Goal: Information Seeking & Learning: Learn about a topic

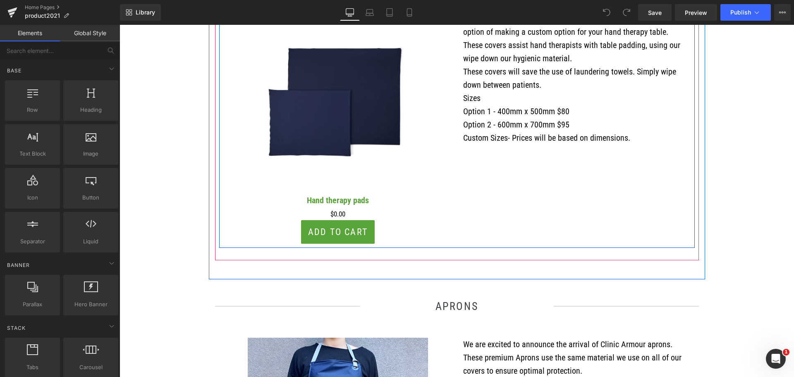
scroll to position [1406, 0]
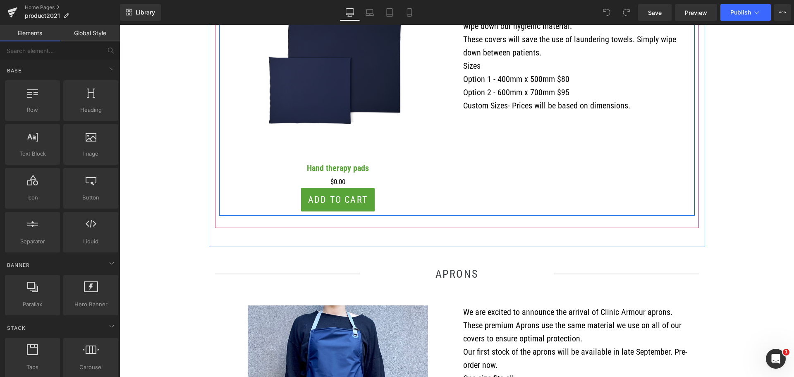
click at [613, 338] on p "We are excited to announce the arrival of Clinic Armour aprons. These premium A…" at bounding box center [575, 325] width 225 height 40
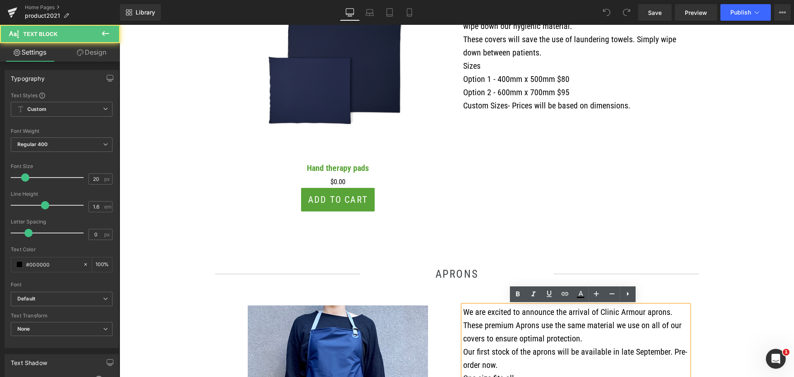
click at [588, 348] on p "Our first stock of the aprons will be available in late September. Pre-order no…" at bounding box center [575, 358] width 225 height 26
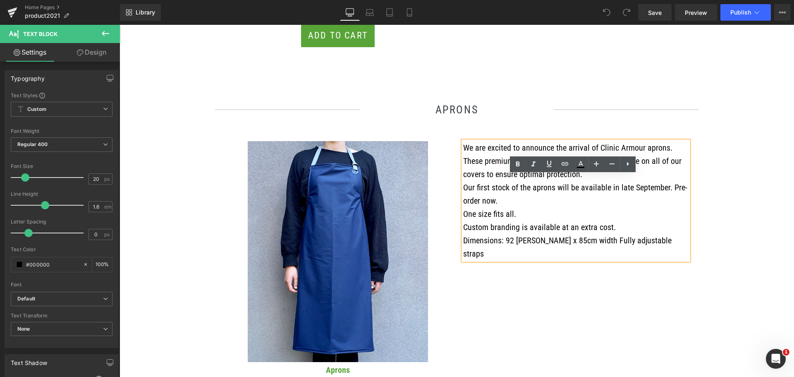
scroll to position [1571, 0]
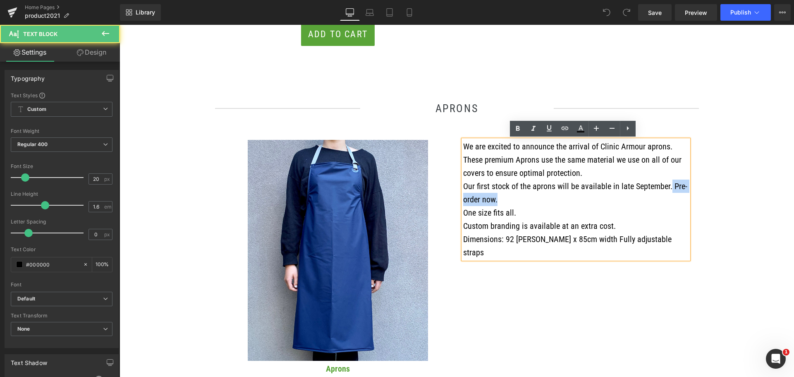
drag, startPoint x: 664, startPoint y: 187, endPoint x: 599, endPoint y: 197, distance: 66.1
click at [599, 197] on p "Our first stock of the aprons will be available in late September. Pre-order no…" at bounding box center [575, 192] width 225 height 26
click at [502, 198] on p "Our first stock of the aprons will be available in late September. Pre-order no…" at bounding box center [575, 192] width 225 height 26
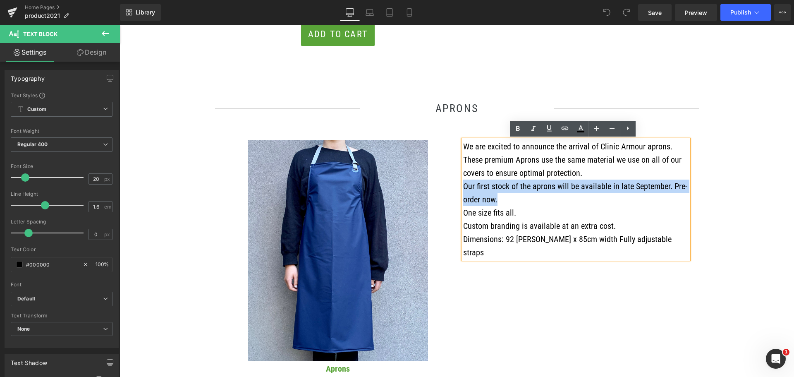
drag, startPoint x: 489, startPoint y: 200, endPoint x: 460, endPoint y: 186, distance: 31.4
click at [463, 186] on p "Our first stock of the aprons will be available in late September. Pre-order no…" at bounding box center [575, 192] width 225 height 26
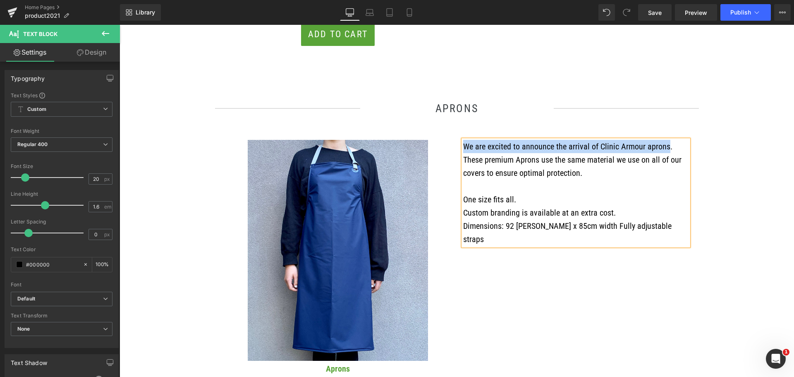
drag, startPoint x: 664, startPoint y: 146, endPoint x: 462, endPoint y: 150, distance: 201.8
click at [463, 150] on p "We are excited to announce the arrival of Clinic Armour aprons. These premium A…" at bounding box center [575, 160] width 225 height 40
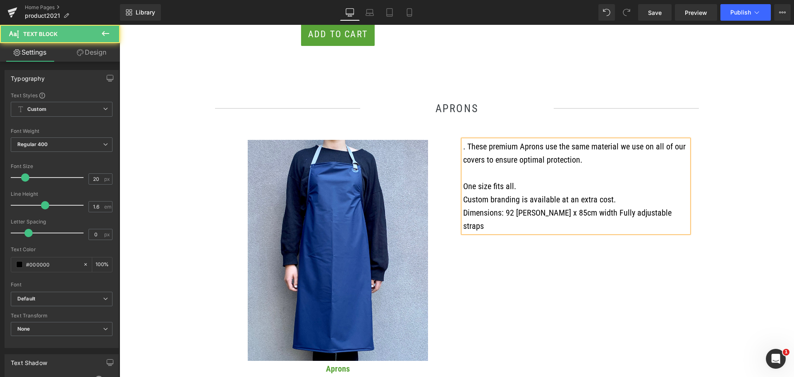
click at [465, 150] on p ". These premium Aprons use the same material we use on all of our covers to ens…" at bounding box center [575, 153] width 225 height 26
drag, startPoint x: 549, startPoint y: 147, endPoint x: 538, endPoint y: 148, distance: 11.2
click at [538, 148] on p "These premium Aprons use the same material we use on all of our covers to ensur…" at bounding box center [575, 153] width 225 height 26
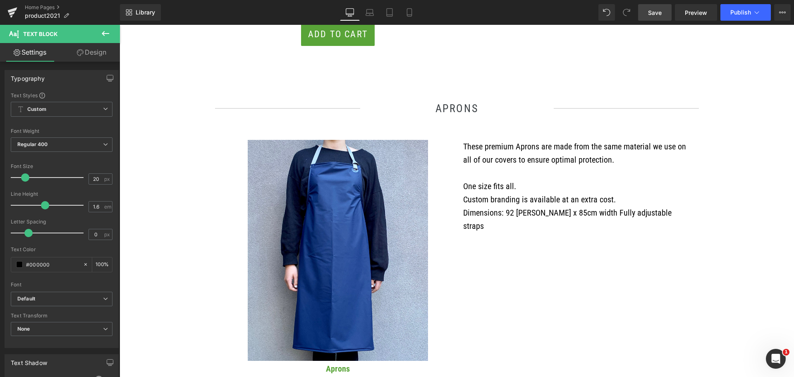
click at [651, 10] on span "Save" at bounding box center [655, 12] width 14 height 9
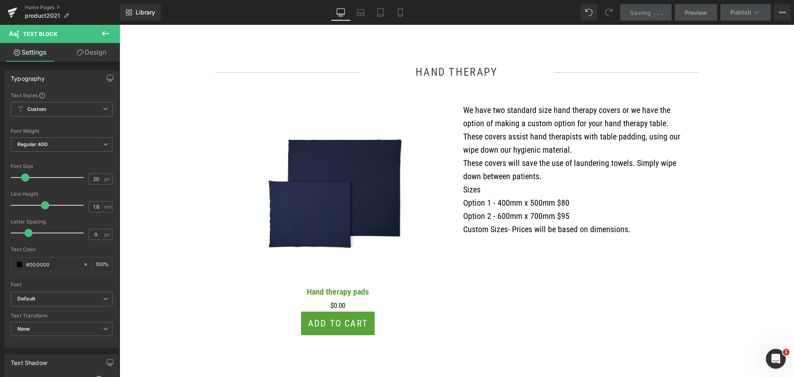
scroll to position [1282, 0]
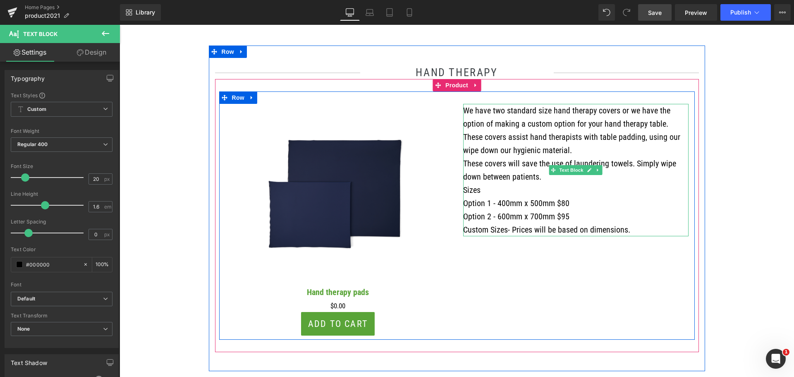
click at [540, 177] on p "These covers will save the use of laundering towels. Simply wipe down between p…" at bounding box center [575, 170] width 225 height 26
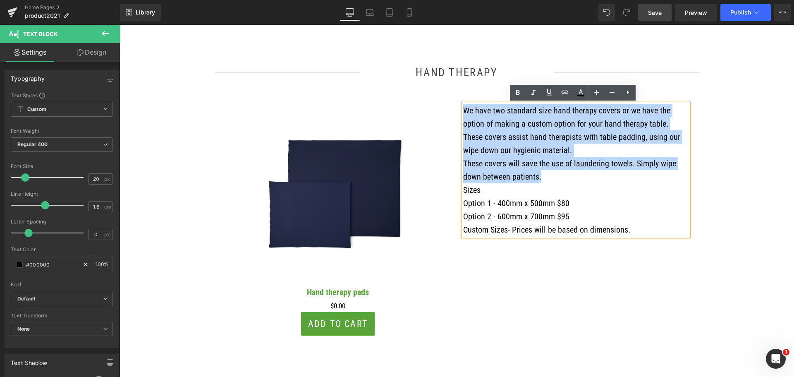
drag, startPoint x: 538, startPoint y: 178, endPoint x: 461, endPoint y: 114, distance: 100.7
click at [463, 114] on div "We have two standard size hand therapy covers or we have the option of making a…" at bounding box center [575, 170] width 225 height 132
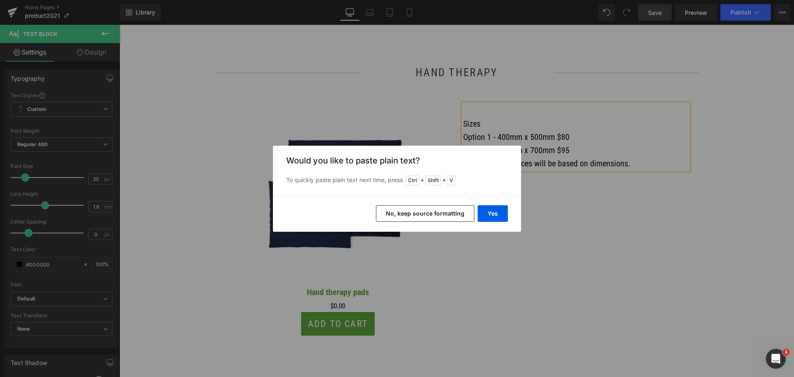
click at [448, 214] on button "No, keep source formatting" at bounding box center [425, 213] width 98 height 17
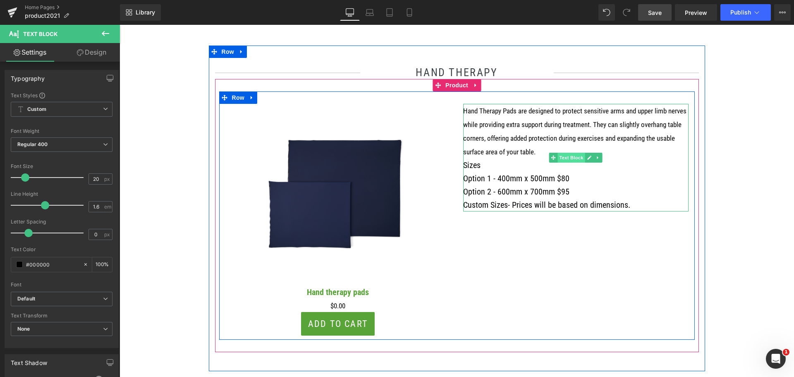
click at [570, 157] on span "Text Block" at bounding box center [570, 158] width 27 height 10
click at [537, 178] on p "Option 1 - 400mm x 500mm $80" at bounding box center [575, 178] width 225 height 13
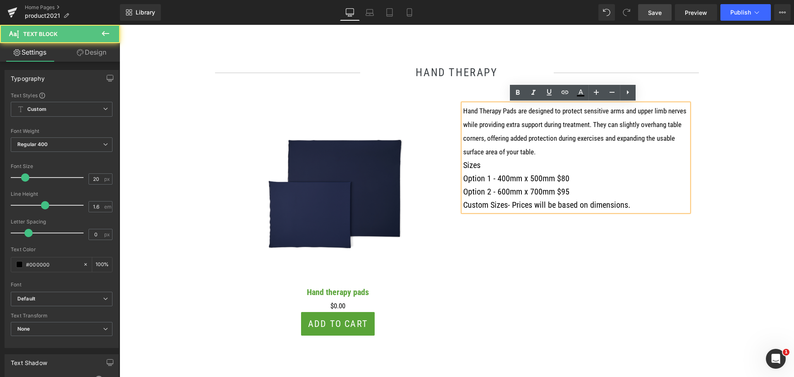
click at [519, 138] on span "Hand Therapy Pads are designed to protect sensitive arms and upper limb nerves …" at bounding box center [574, 131] width 223 height 49
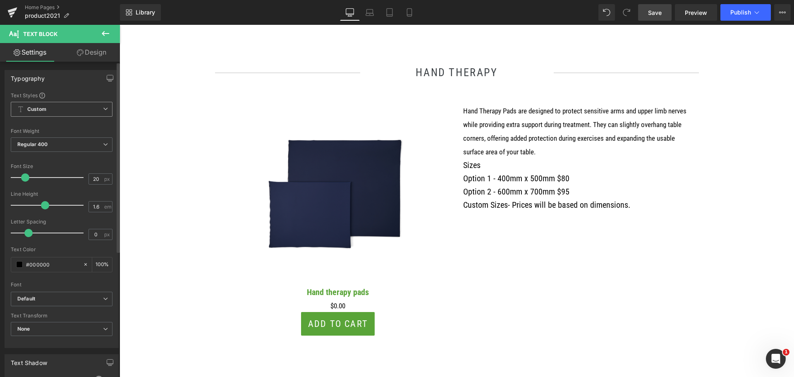
click at [103, 110] on icon at bounding box center [105, 108] width 5 height 5
click at [100, 110] on icon at bounding box center [102, 108] width 5 height 5
click at [103, 297] on icon at bounding box center [105, 298] width 5 height 5
click at [100, 297] on icon at bounding box center [102, 298] width 5 height 5
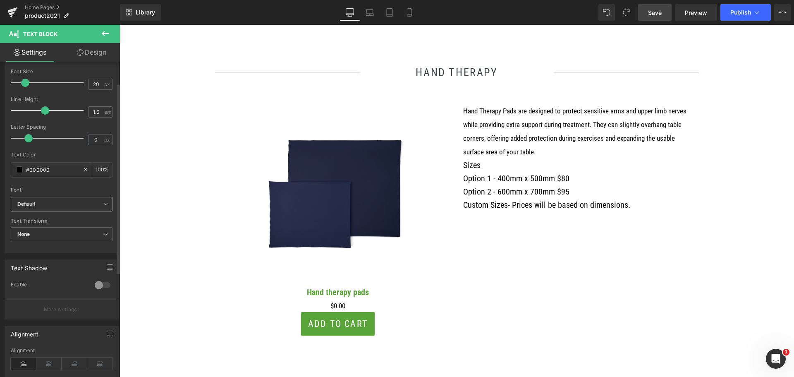
scroll to position [124, 0]
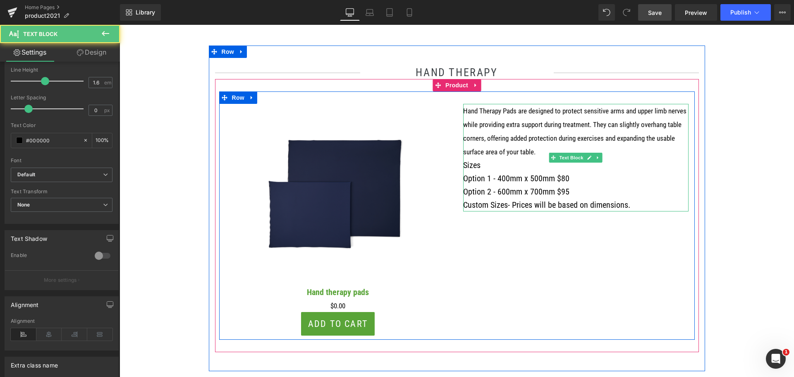
click at [513, 191] on p "Option 2 - 600mm x 700mm $95" at bounding box center [575, 191] width 225 height 13
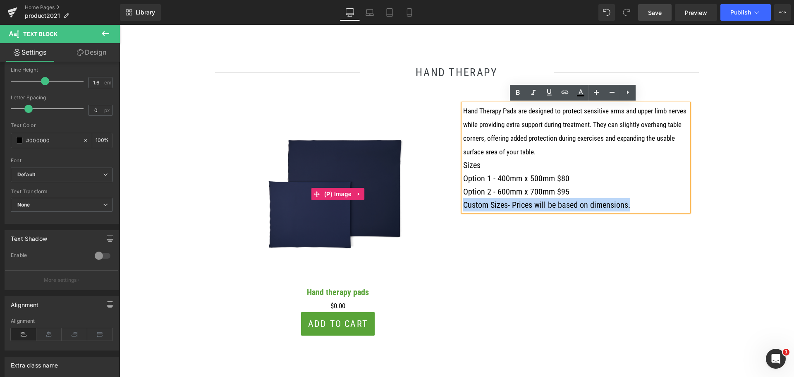
drag, startPoint x: 624, startPoint y: 206, endPoint x: 365, endPoint y: 199, distance: 259.3
click at [365, 199] on div "(P) Image Hand therapy pads (P) Title $0 $0.00 (P) Price Add To Cart (P) Cart B…" at bounding box center [456, 215] width 475 height 248
click at [650, 185] on p "Option 2 - 600mm x 700mm $95" at bounding box center [575, 191] width 225 height 13
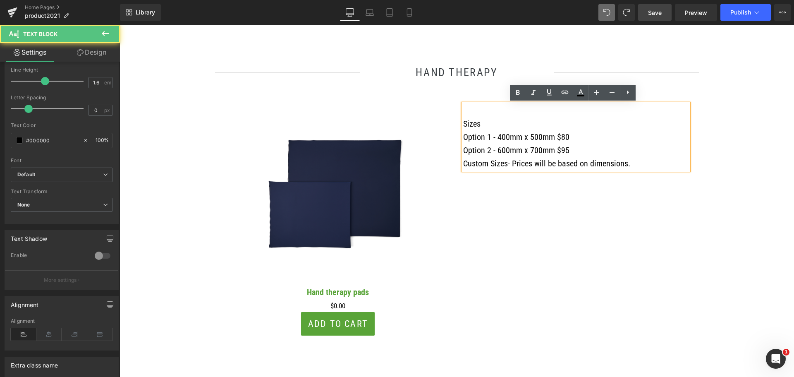
click at [473, 114] on p at bounding box center [575, 110] width 225 height 13
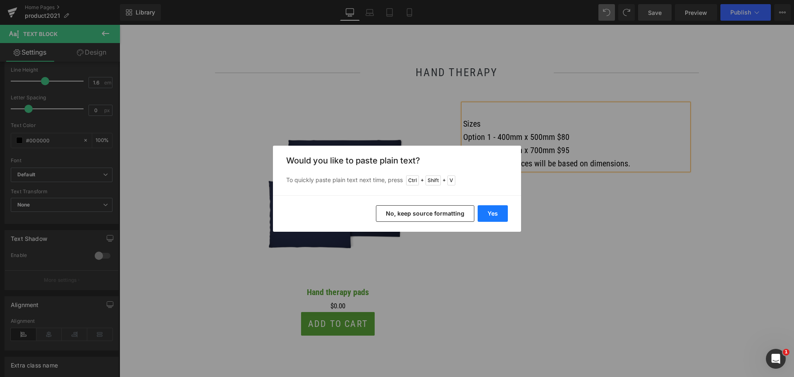
click at [489, 209] on button "Yes" at bounding box center [493, 213] width 30 height 17
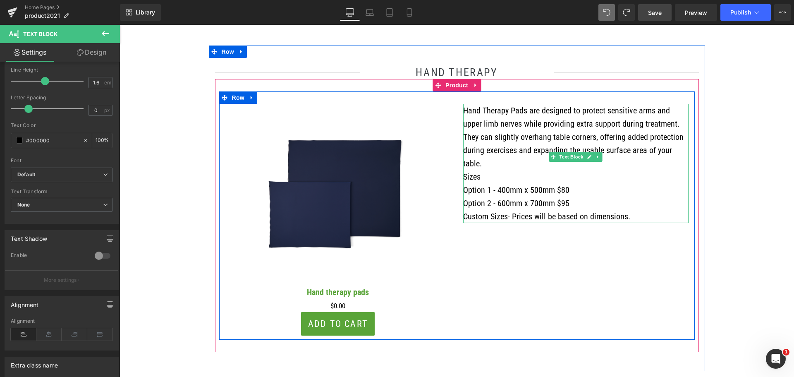
click at [565, 183] on p "Option 1 - 400mm x 500mm $80" at bounding box center [575, 189] width 225 height 13
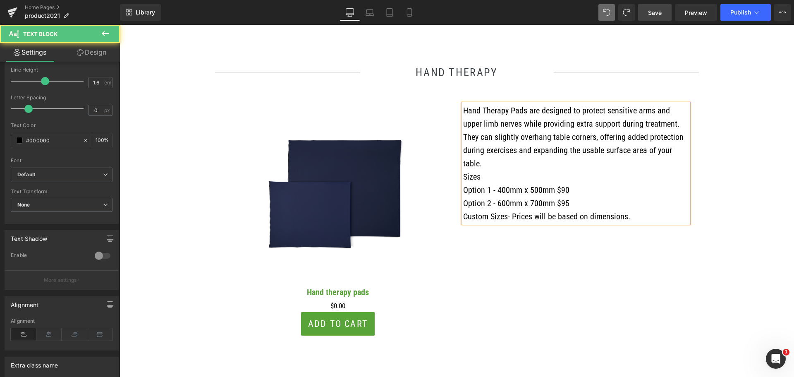
click at [565, 196] on p "Option 2 - 600mm x 700mm $95" at bounding box center [575, 202] width 225 height 13
drag, startPoint x: 651, startPoint y: 16, endPoint x: 526, endPoint y: 189, distance: 214.0
click at [651, 16] on span "Save" at bounding box center [655, 12] width 14 height 9
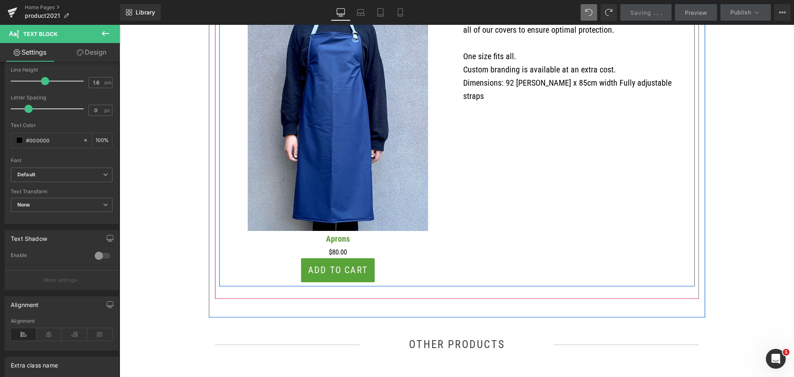
scroll to position [1654, 0]
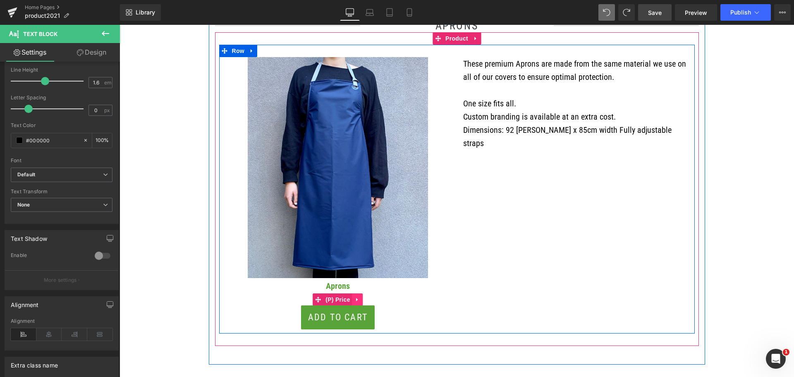
click at [355, 298] on icon at bounding box center [358, 299] width 6 height 6
click at [326, 299] on span "(P) Price" at bounding box center [337, 300] width 29 height 12
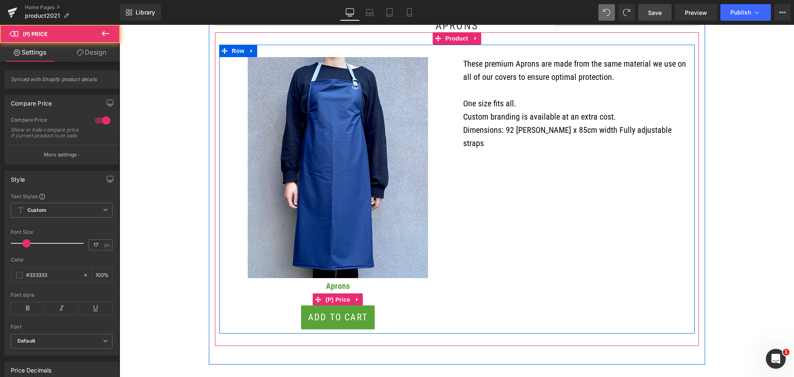
click at [398, 297] on div "$0 $80.00" at bounding box center [337, 299] width 225 height 12
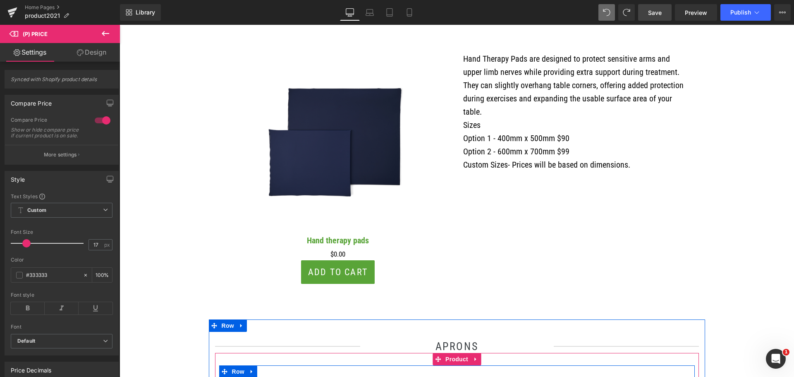
scroll to position [1282, 0]
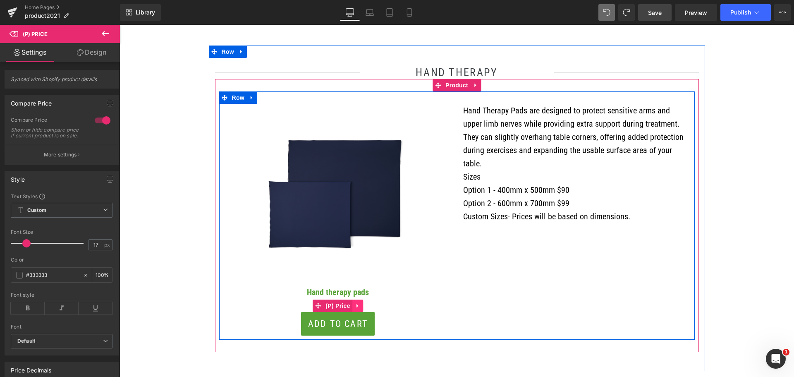
click at [356, 306] on icon at bounding box center [358, 306] width 6 height 6
click at [428, 297] on h3 "Hand therapy pads" at bounding box center [337, 291] width 225 height 15
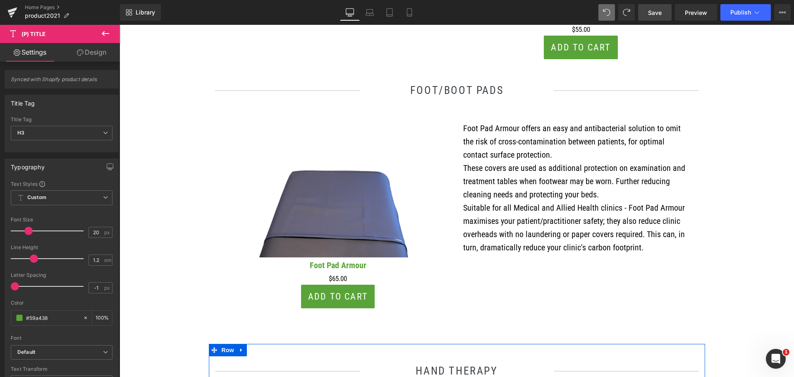
scroll to position [951, 0]
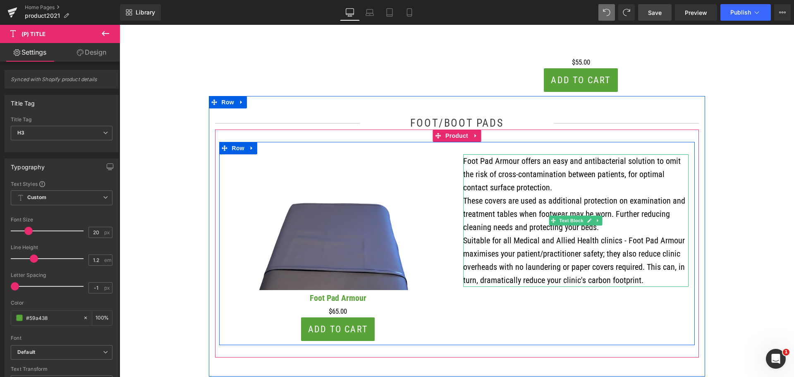
click at [522, 256] on p "Suitable for all Medical and Allied Health clinics - Foot Pad Armour maximises …" at bounding box center [575, 260] width 225 height 53
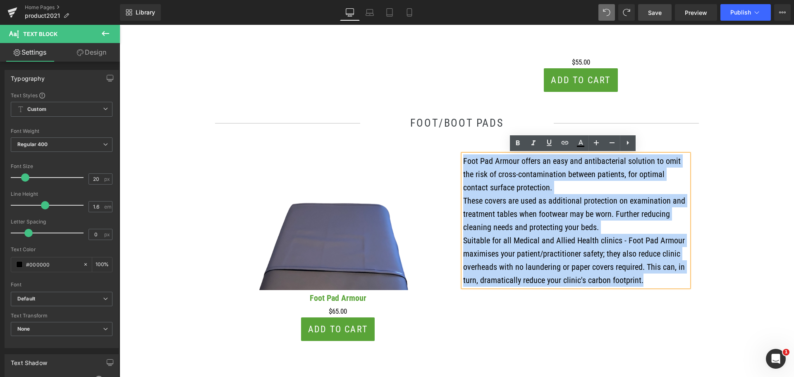
drag, startPoint x: 638, startPoint y: 280, endPoint x: 461, endPoint y: 160, distance: 213.4
click at [463, 160] on div "Foot Pad Armour offers an easy and antibacterial solution to omit the risk of c…" at bounding box center [575, 220] width 225 height 132
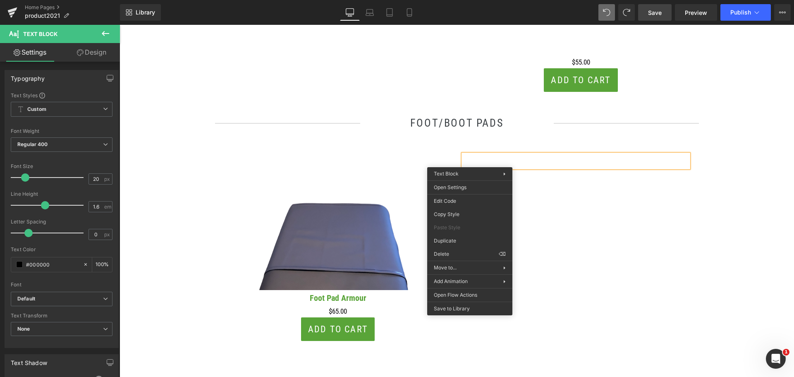
click at [476, 160] on p at bounding box center [575, 160] width 225 height 13
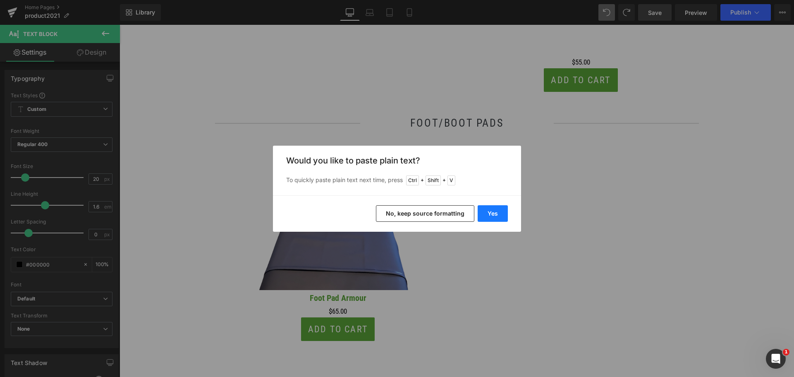
click at [495, 213] on button "Yes" at bounding box center [493, 213] width 30 height 17
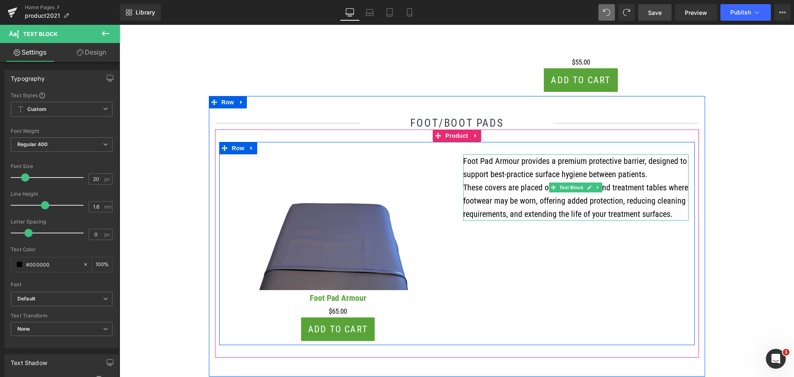
click at [580, 210] on p "These covers are placed on examination and treatment tables where footwear may …" at bounding box center [575, 201] width 225 height 40
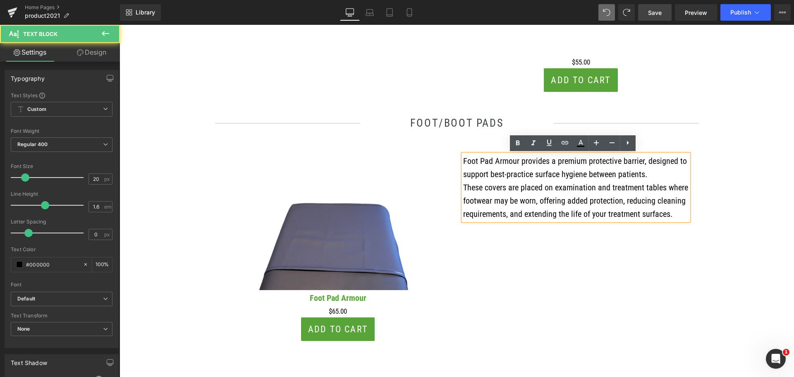
click at [648, 175] on p "Foot Pad Armour provides a premium protective barrier, designed to support best…" at bounding box center [575, 167] width 225 height 26
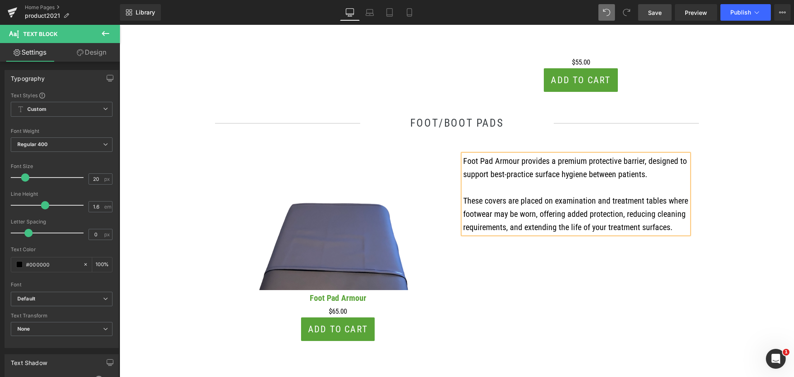
click at [669, 228] on p "These covers are placed on examination and treatment tables where footwear may …" at bounding box center [575, 214] width 225 height 40
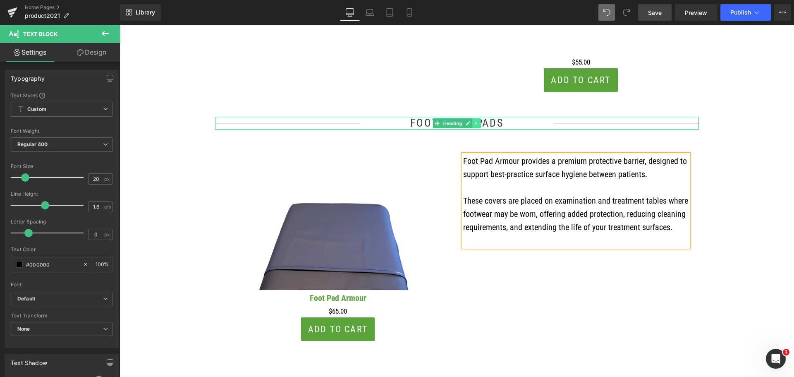
click at [472, 121] on link at bounding box center [476, 123] width 9 height 10
click at [551, 123] on div "FOOT/BOOT PADS" at bounding box center [457, 123] width 484 height 13
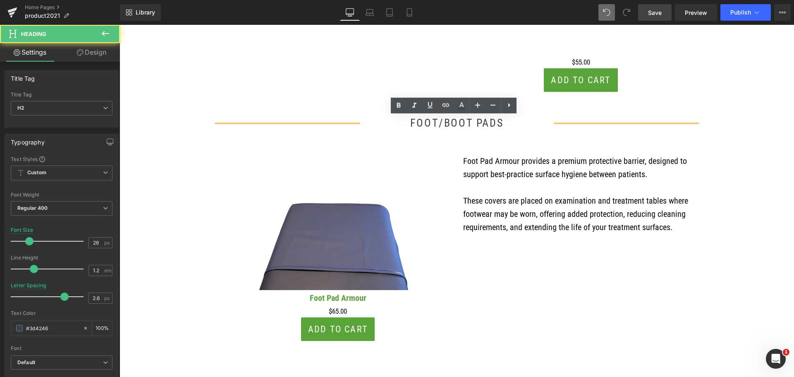
click at [506, 123] on h2 "FOOT/BOOT PADS" at bounding box center [457, 123] width 194 height 13
click at [470, 122] on h2 "FOOT/BOOT PADS" at bounding box center [457, 123] width 194 height 13
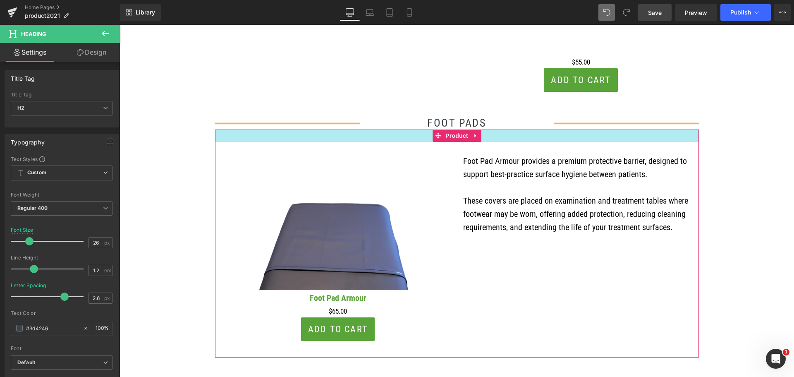
click at [517, 129] on div at bounding box center [457, 135] width 484 height 12
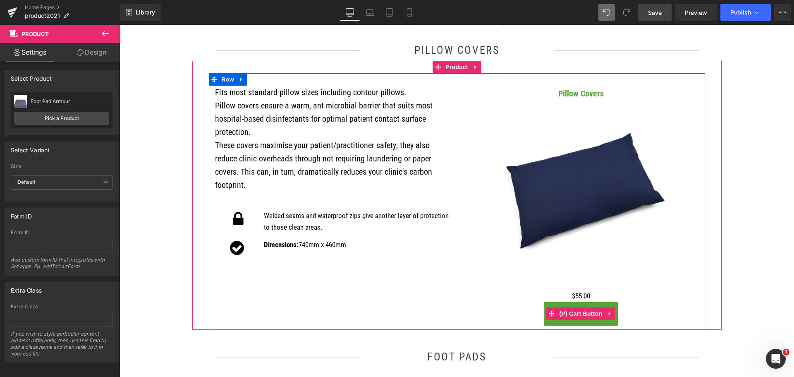
scroll to position [703, 0]
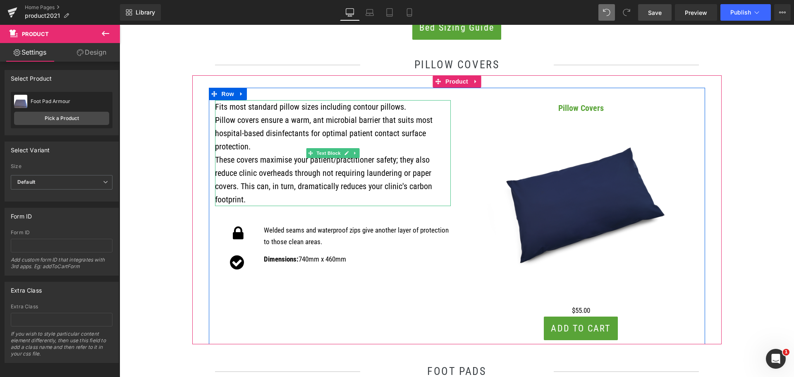
drag, startPoint x: 290, startPoint y: 198, endPoint x: 279, endPoint y: 198, distance: 11.2
click at [290, 198] on p "These covers maximise your patient/practitioner safety; they also reduce clinic…" at bounding box center [333, 179] width 236 height 53
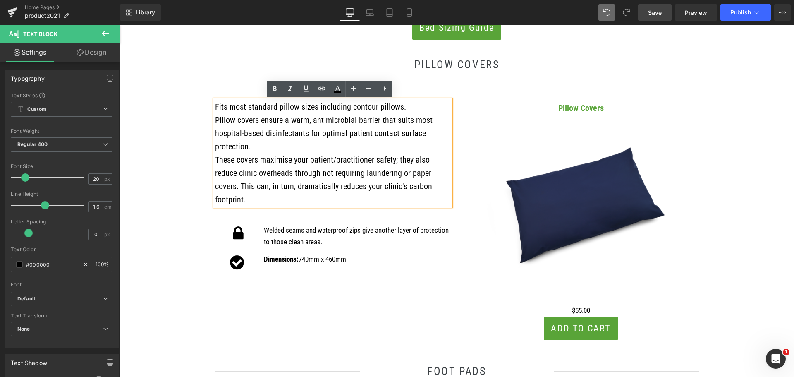
drag, startPoint x: 277, startPoint y: 199, endPoint x: 212, endPoint y: 117, distance: 104.2
click at [215, 117] on div "Fits most standard pillow sizes including contour pillows. Pillow covers ensure…" at bounding box center [333, 153] width 236 height 106
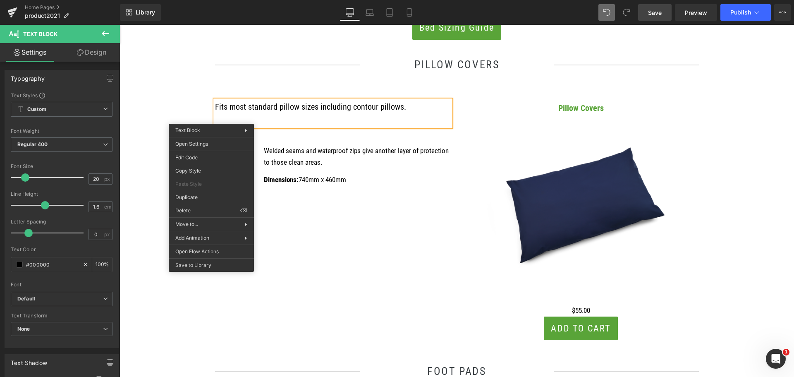
click at [216, 117] on p at bounding box center [333, 119] width 236 height 13
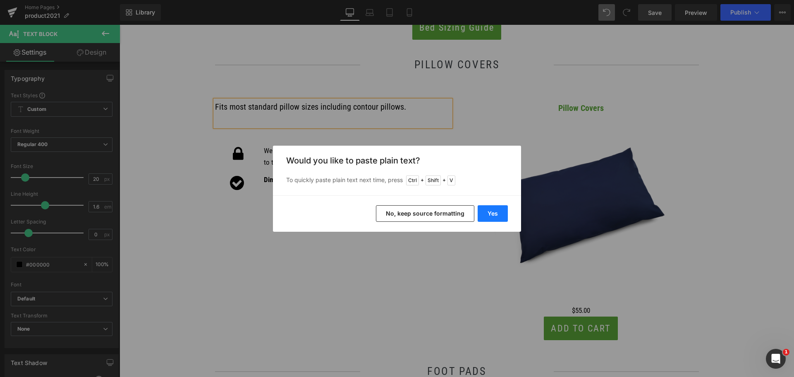
click at [484, 210] on button "Yes" at bounding box center [493, 213] width 30 height 17
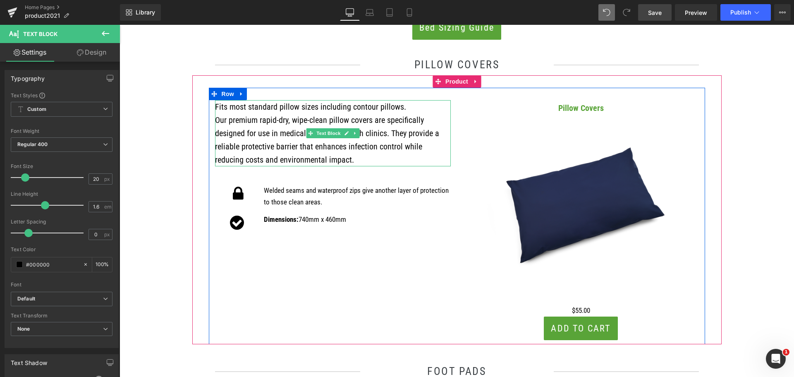
click at [399, 106] on p "Fits most standard pillow sizes including contour pillows." at bounding box center [333, 106] width 236 height 13
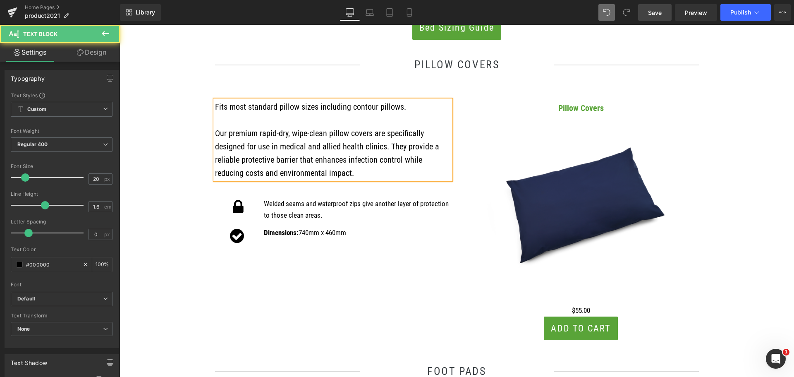
click at [275, 132] on p "Our premium rapid-dry, wipe-clean pillow covers are specifically designed for u…" at bounding box center [333, 153] width 236 height 53
click at [305, 134] on p "Our premium rapid dry, wipe-clean pillow covers are specifically designed for u…" at bounding box center [333, 153] width 236 height 53
click at [400, 146] on p "Our premium rapid dry, wipe clean pillow covers are specifically designed for u…" at bounding box center [333, 153] width 236 height 53
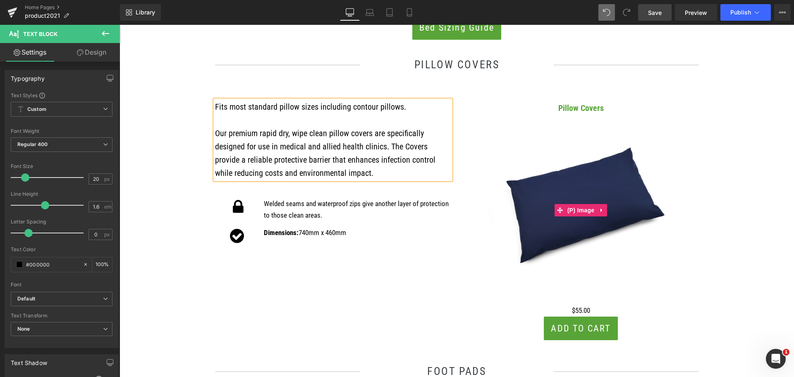
click at [499, 121] on img at bounding box center [581, 210] width 189 height 189
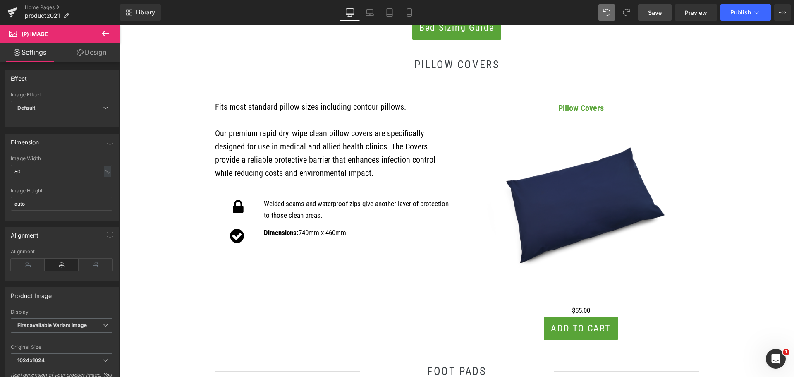
click at [648, 12] on link "Save" at bounding box center [654, 12] width 33 height 17
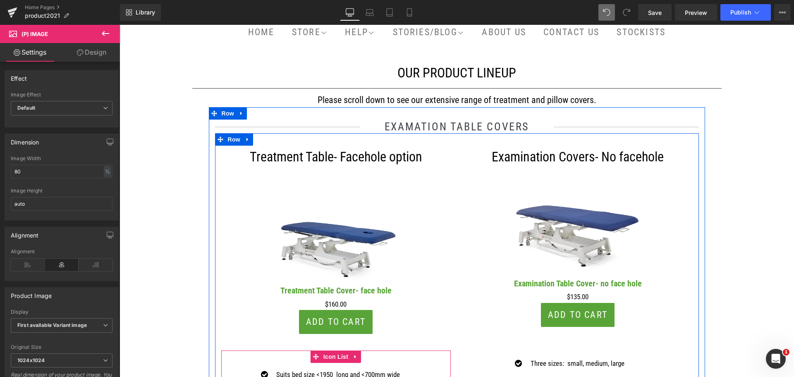
scroll to position [83, 0]
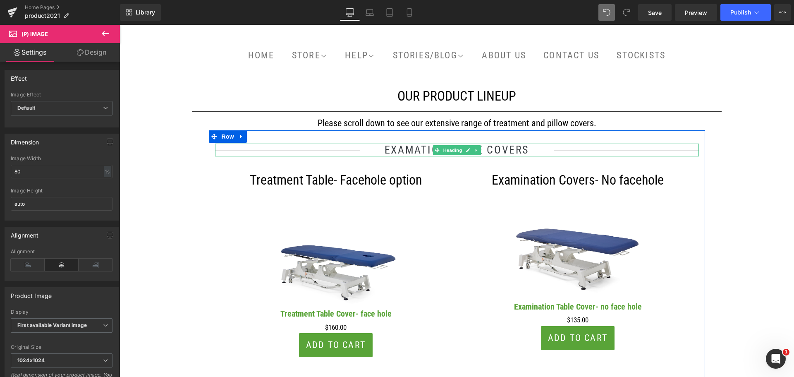
click at [418, 148] on h2 "EXAMATION TABLE COVERS" at bounding box center [457, 149] width 194 height 13
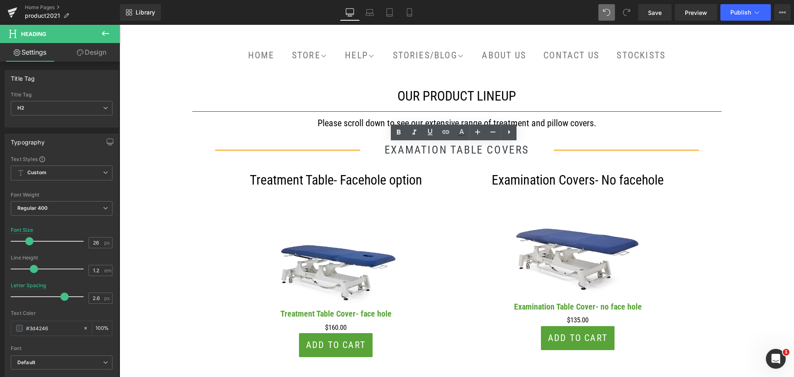
click at [383, 149] on h2 "EXAMATION TABLE COVERS" at bounding box center [457, 149] width 194 height 13
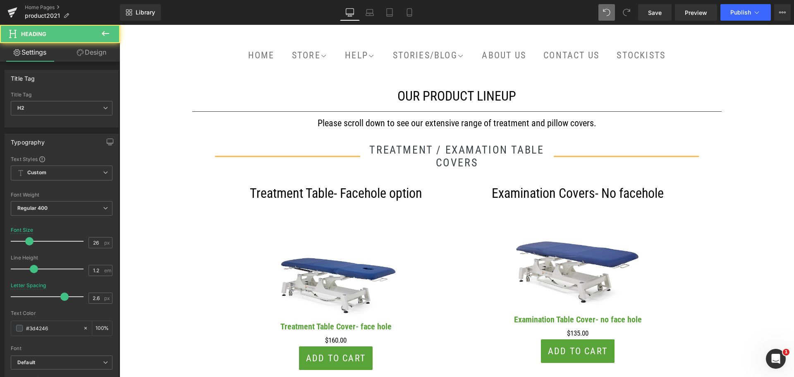
click at [509, 148] on h2 "TREATMENT / EXAMATION TABLE COVERS" at bounding box center [457, 156] width 194 height 26
click at [488, 148] on h2 "TREATMENT / EXAMATION" at bounding box center [457, 149] width 194 height 13
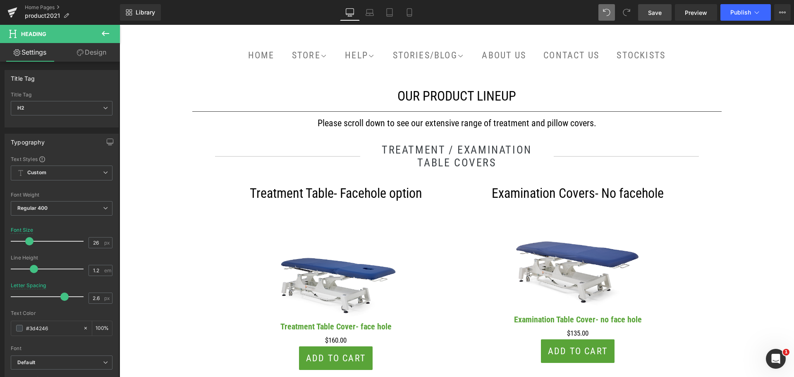
click at [660, 9] on span "Save" at bounding box center [655, 12] width 14 height 9
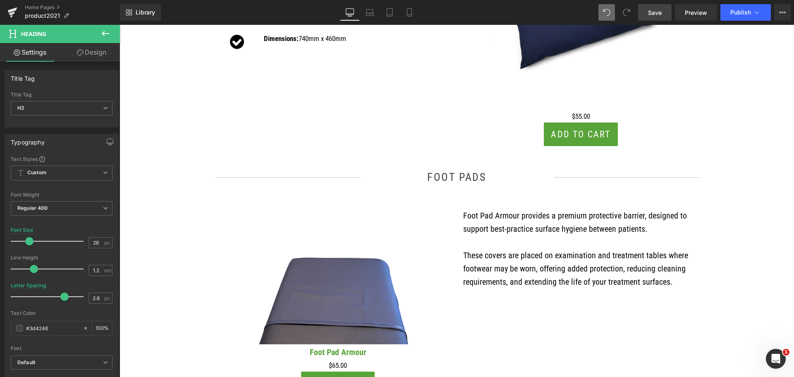
scroll to position [868, 0]
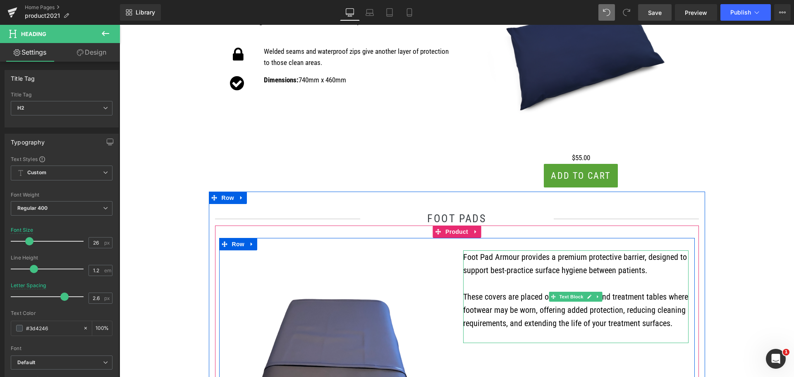
click at [560, 274] on p "Foot Pad Armour provides a premium protective barrier, designed to support best…" at bounding box center [575, 263] width 225 height 26
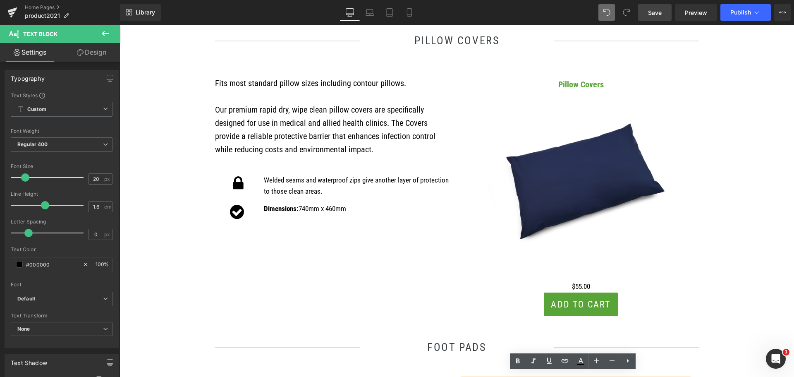
scroll to position [703, 0]
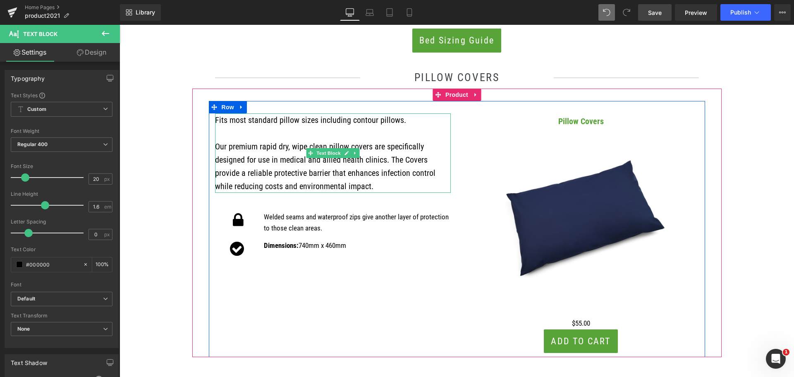
click at [272, 170] on p "Our premium rapid dry, wipe clean pillow covers are specifically designed for u…" at bounding box center [333, 166] width 236 height 53
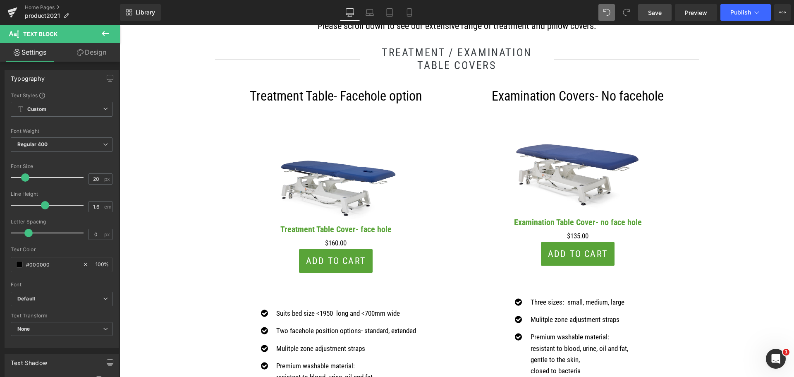
scroll to position [165, 0]
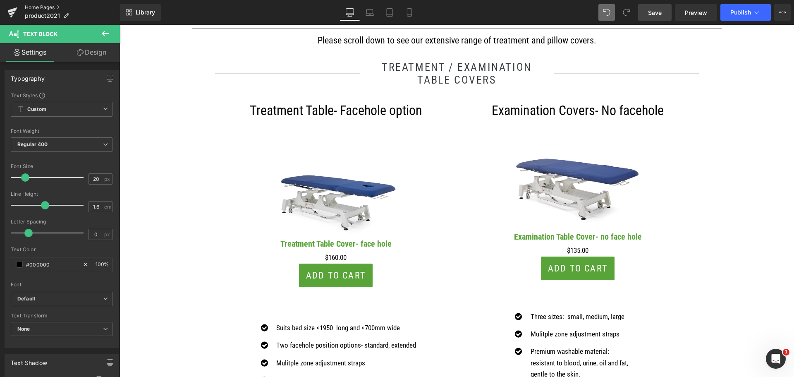
click at [48, 5] on link "Home Pages" at bounding box center [72, 7] width 95 height 7
